Goal: Information Seeking & Learning: Learn about a topic

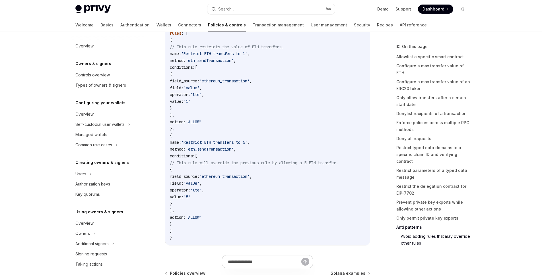
scroll to position [156, 0]
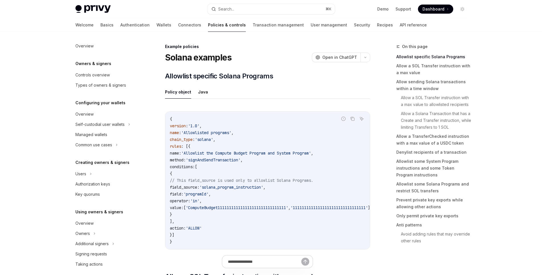
scroll to position [156, 0]
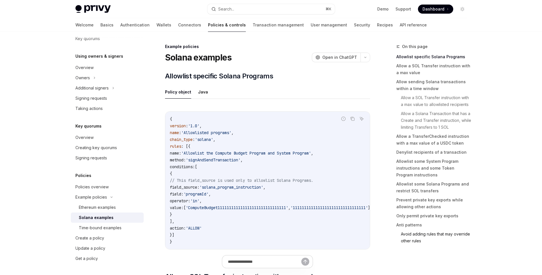
click at [412, 237] on link "Avoid adding rules that may override other rules" at bounding box center [436, 238] width 71 height 16
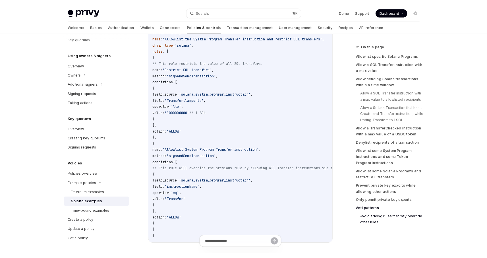
scroll to position [2800, 0]
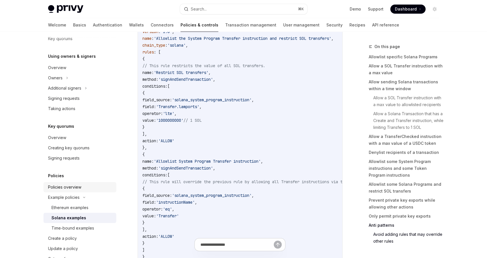
click at [69, 189] on div "Policies overview" at bounding box center [64, 187] width 33 height 7
type textarea "*"
